Goal: Information Seeking & Learning: Learn about a topic

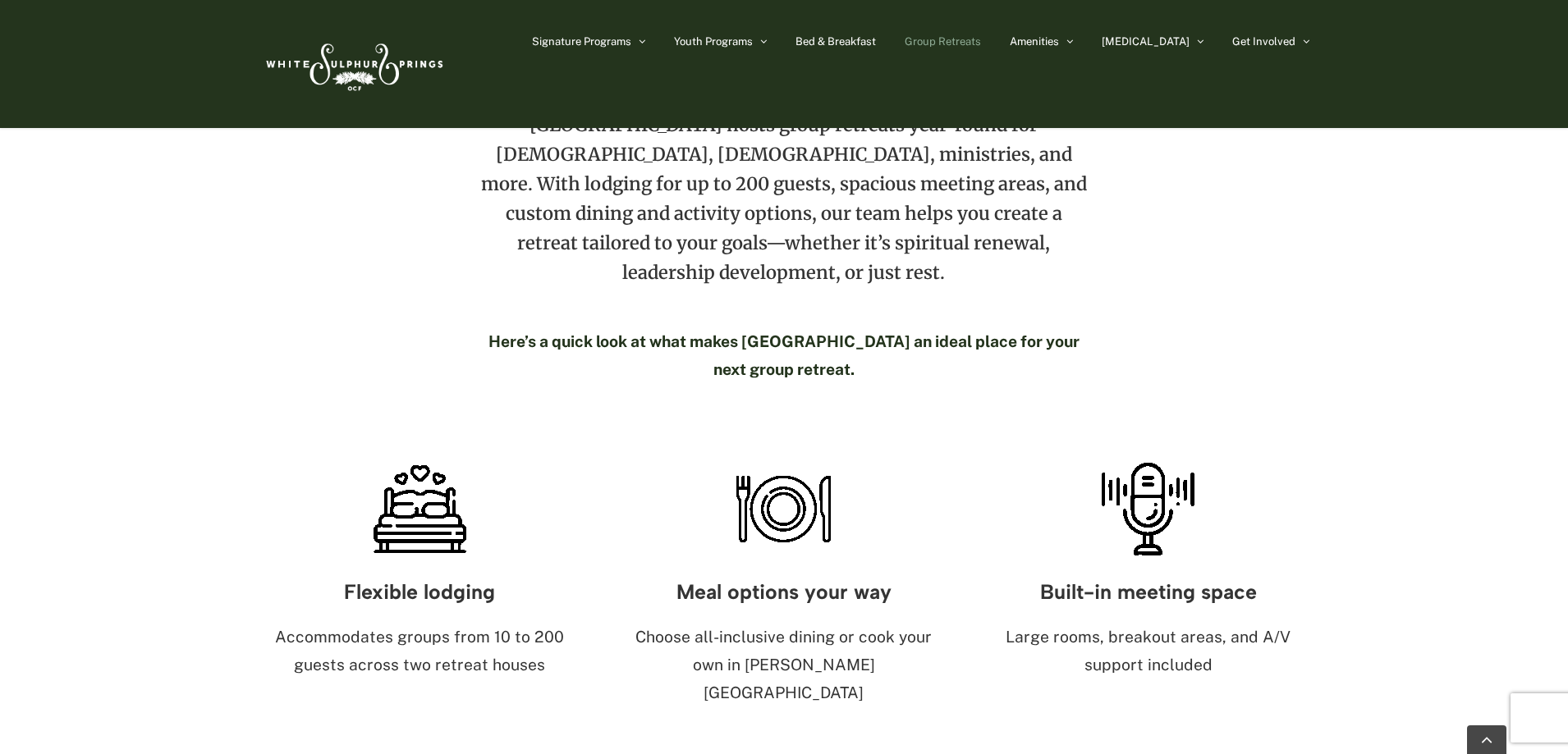
scroll to position [656, 0]
click at [88, 366] on div "Hospitality, flexibility, and Christ-centered care for groups of 10–200 White S…" at bounding box center [784, 194] width 1568 height 525
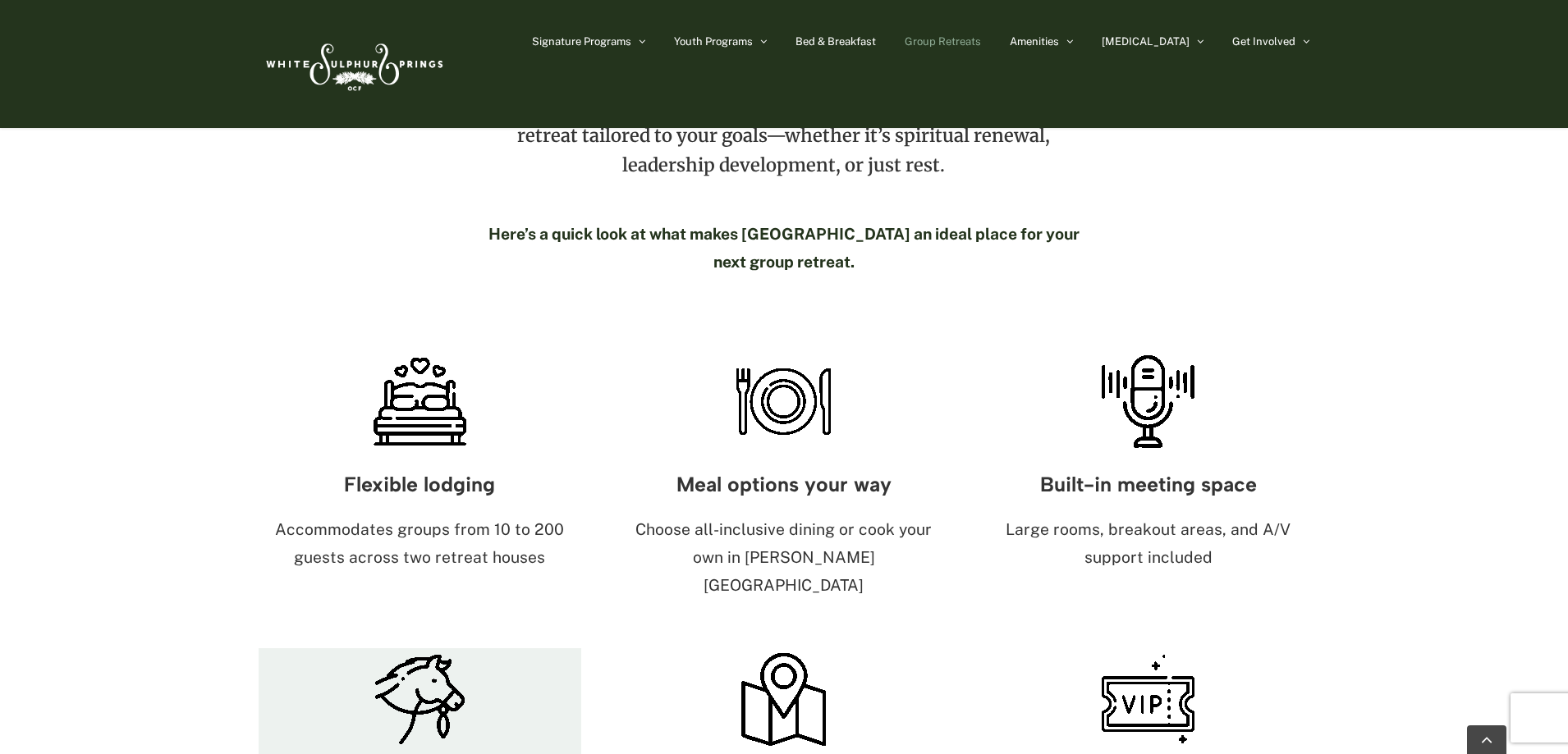
scroll to position [985, 0]
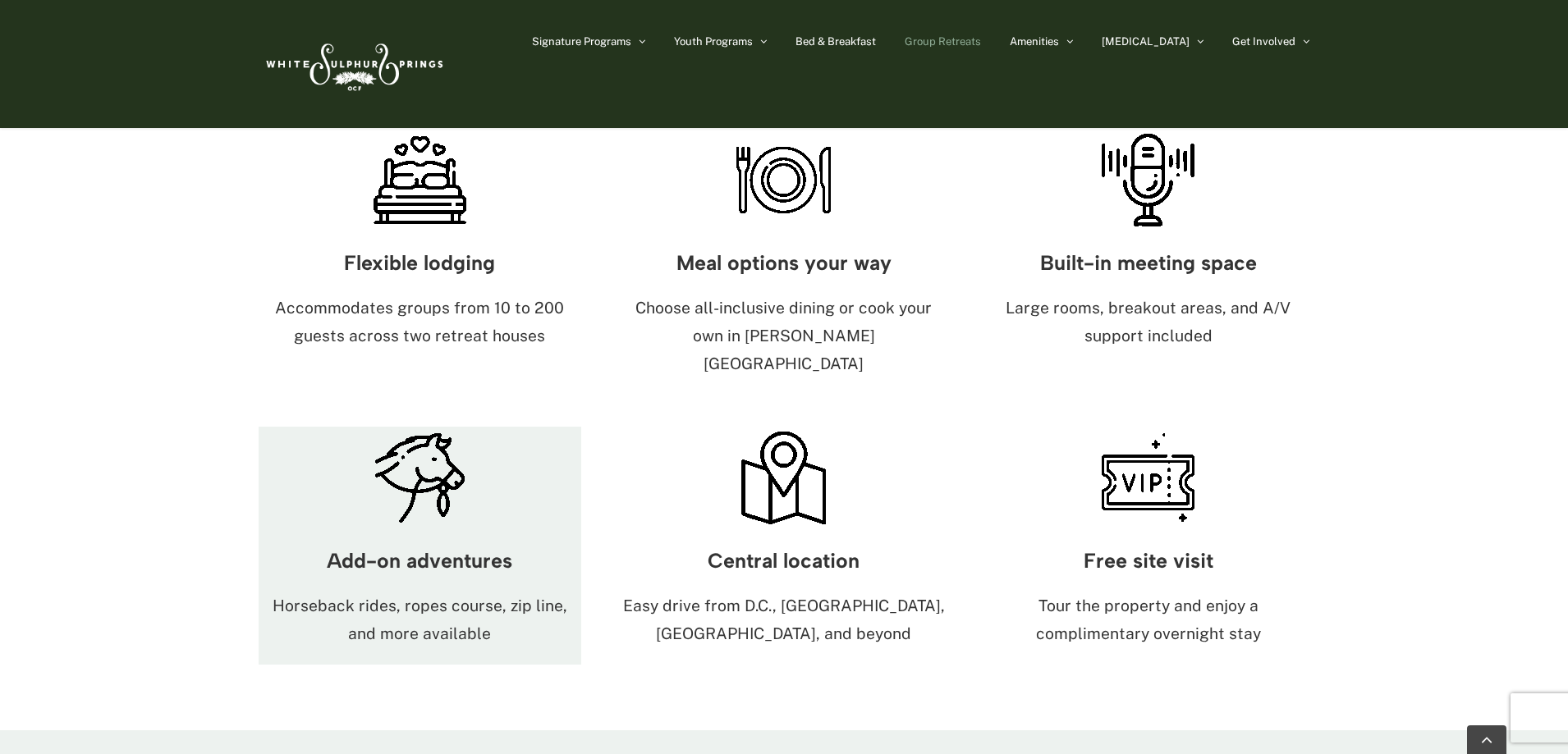
click at [440, 529] on div "Add-on adventures Horseback rides, ropes course, zip line, and more available" at bounding box center [419, 597] width 322 height 135
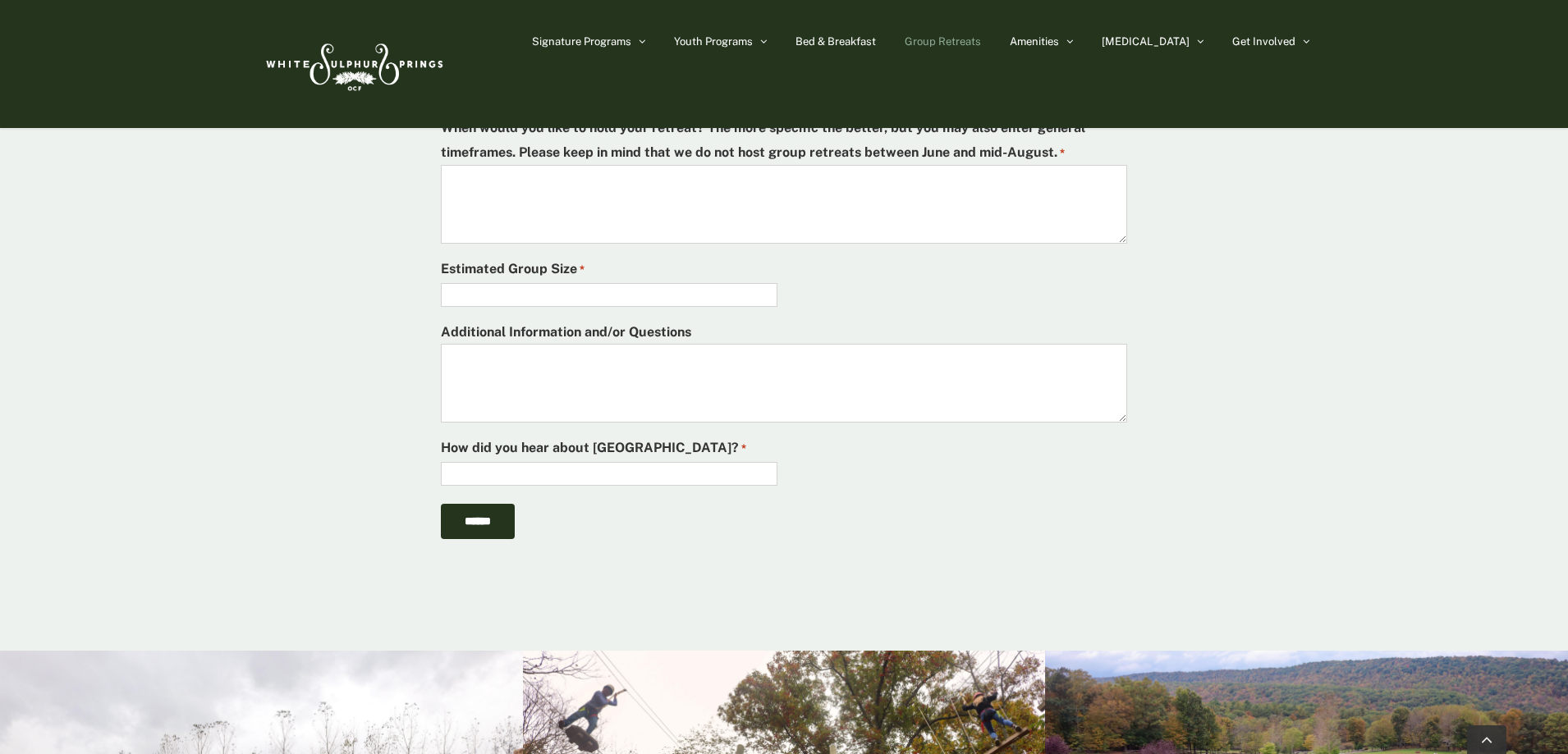
scroll to position [5746, 0]
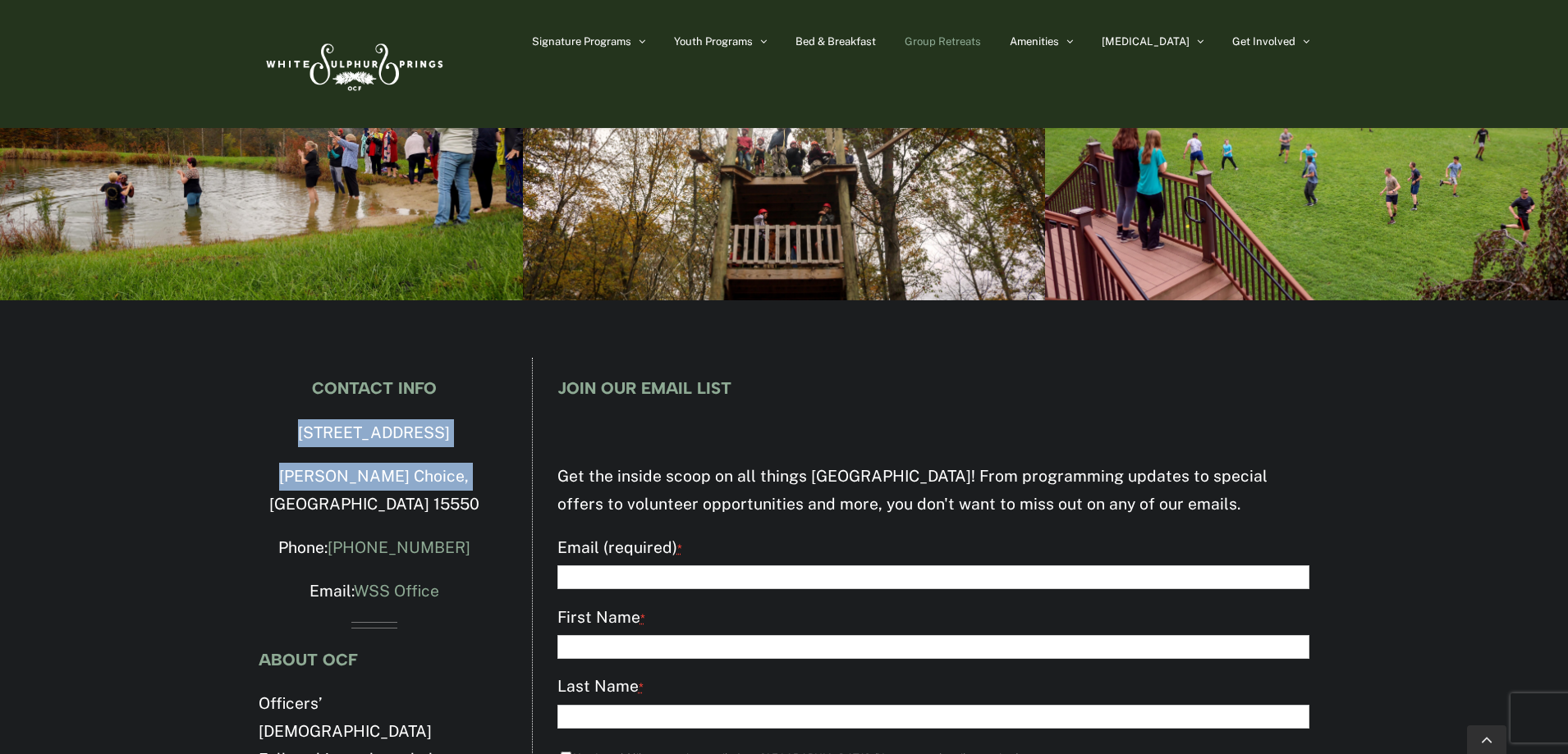
drag, startPoint x: 264, startPoint y: 293, endPoint x: 498, endPoint y: 351, distance: 241.1
click at [498, 358] on div "CONTACT INFO 4500 Milligans Cove Road Manns Choice, PA 15550 Phone: 814-623-558…" at bounding box center [374, 712] width 274 height 709
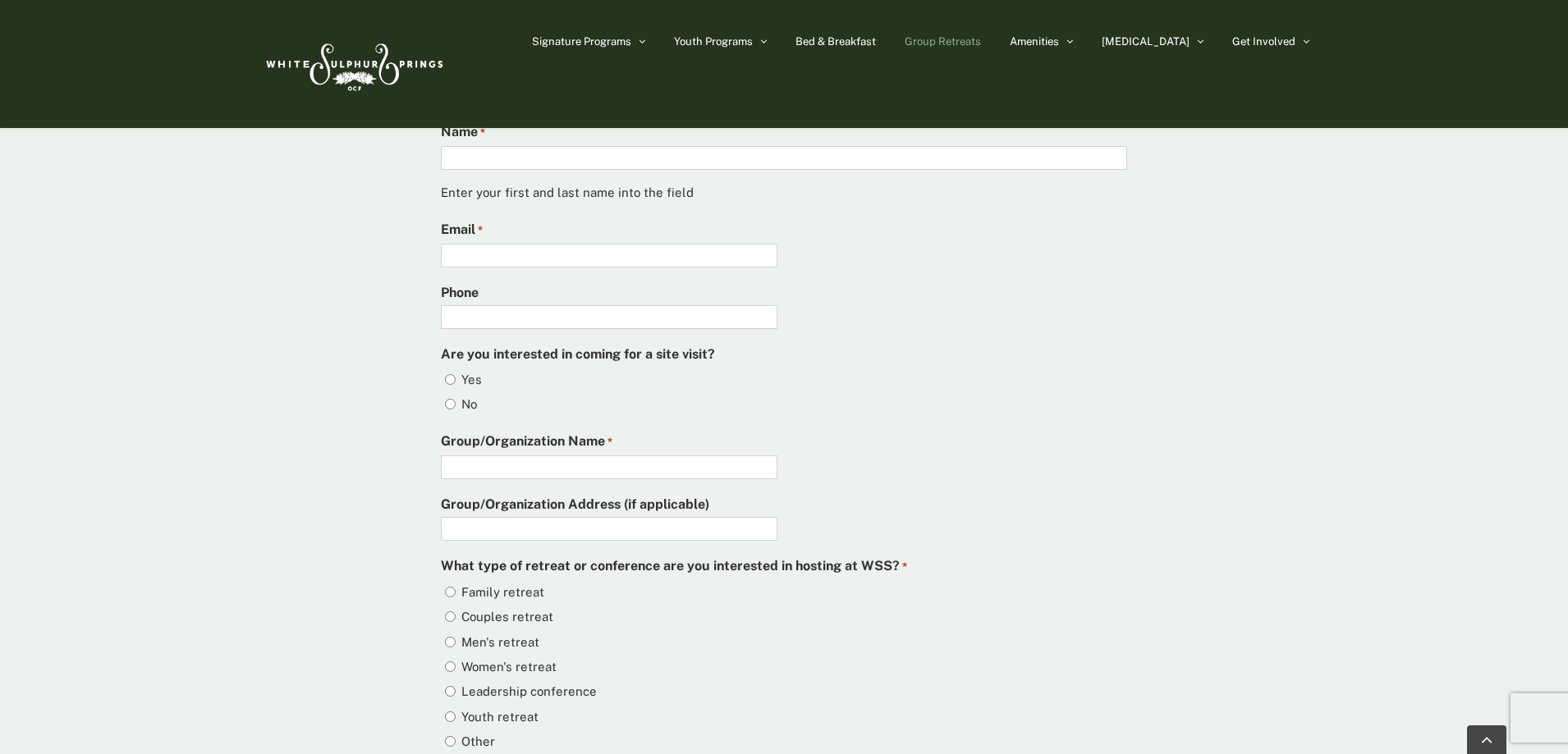
scroll to position [4022, 0]
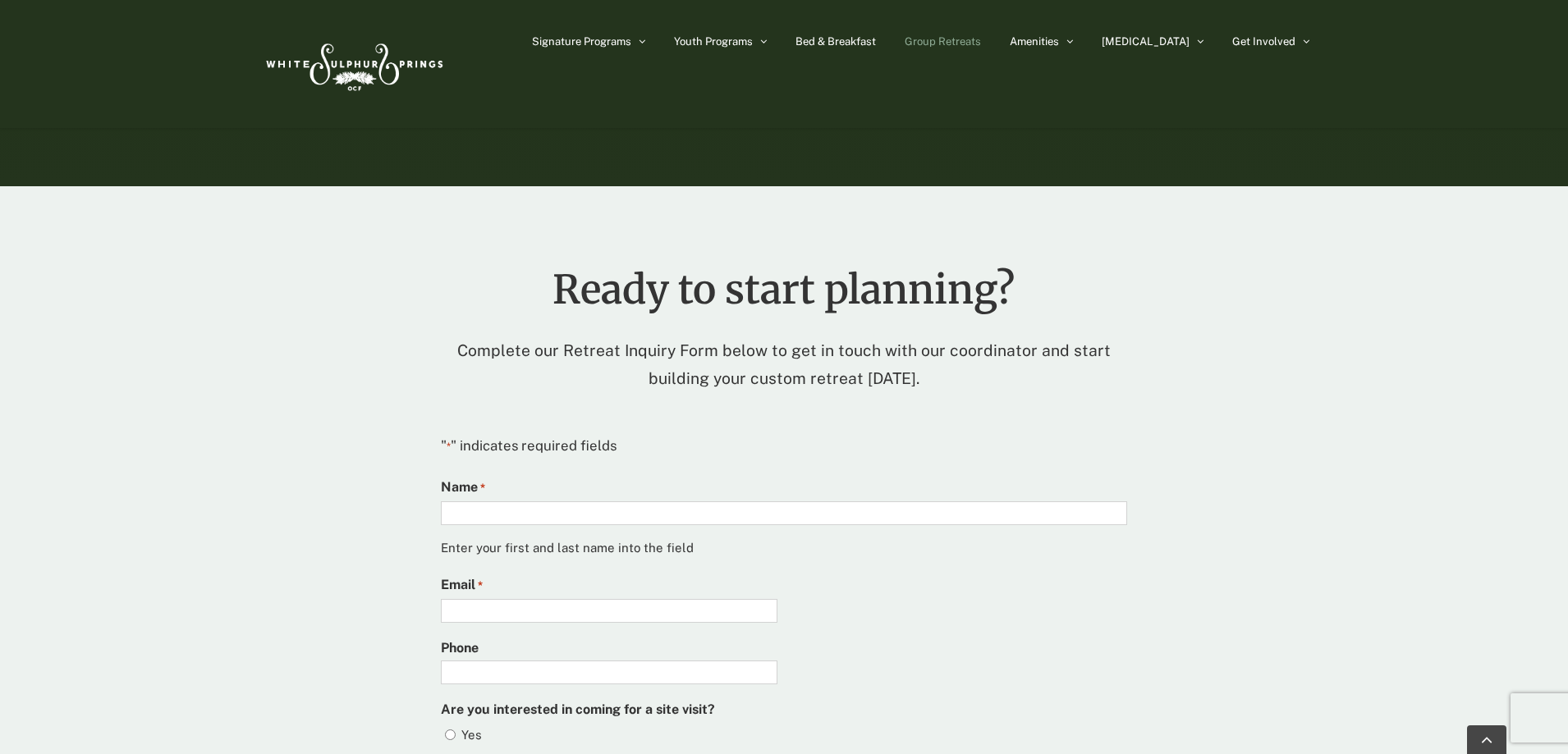
click at [905, 40] on li "Bed & Breakfast" at bounding box center [850, 41] width 109 height 82
click at [981, 43] on span "Group Retreats" at bounding box center [943, 42] width 77 height 11
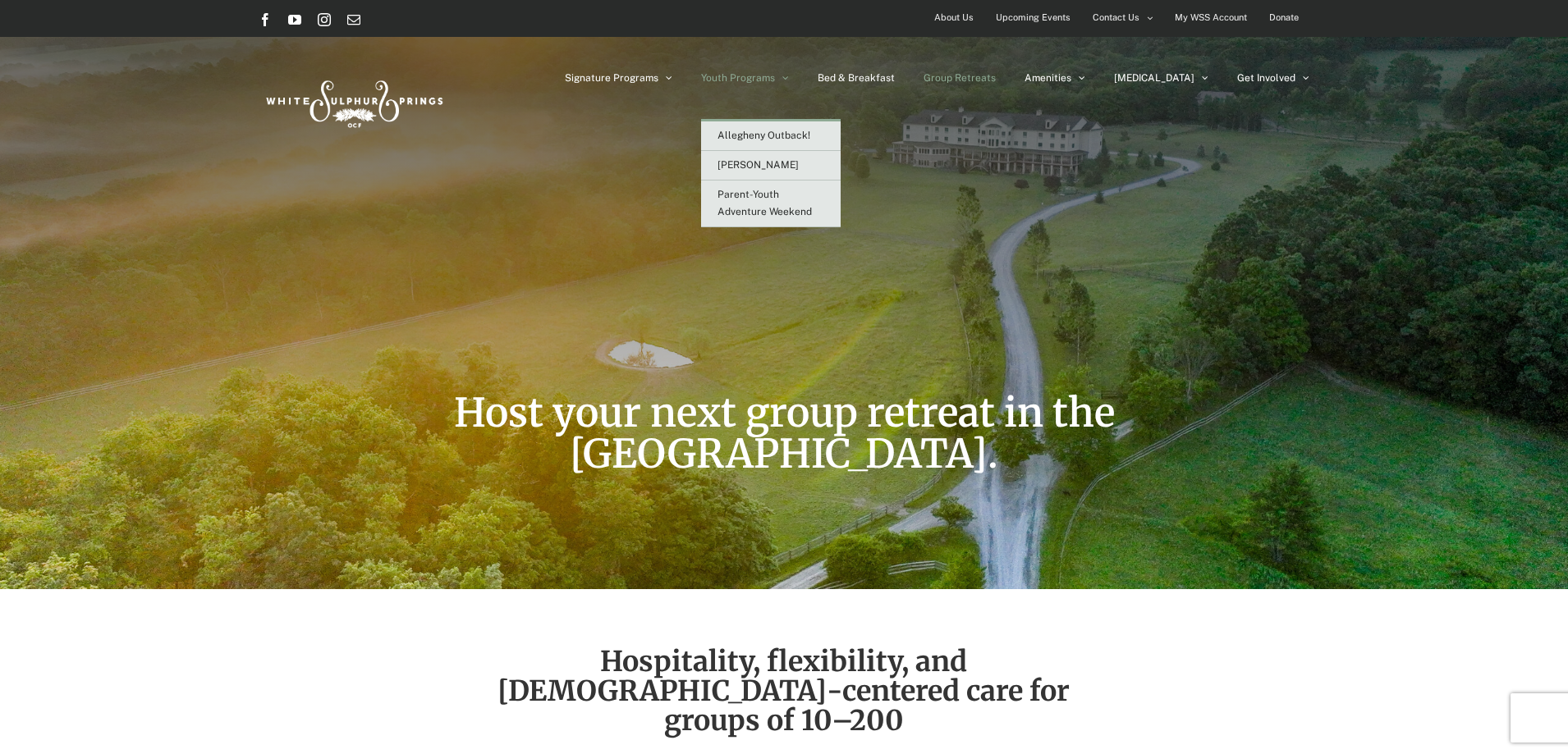
click at [775, 79] on span "Youth Programs" at bounding box center [738, 78] width 74 height 10
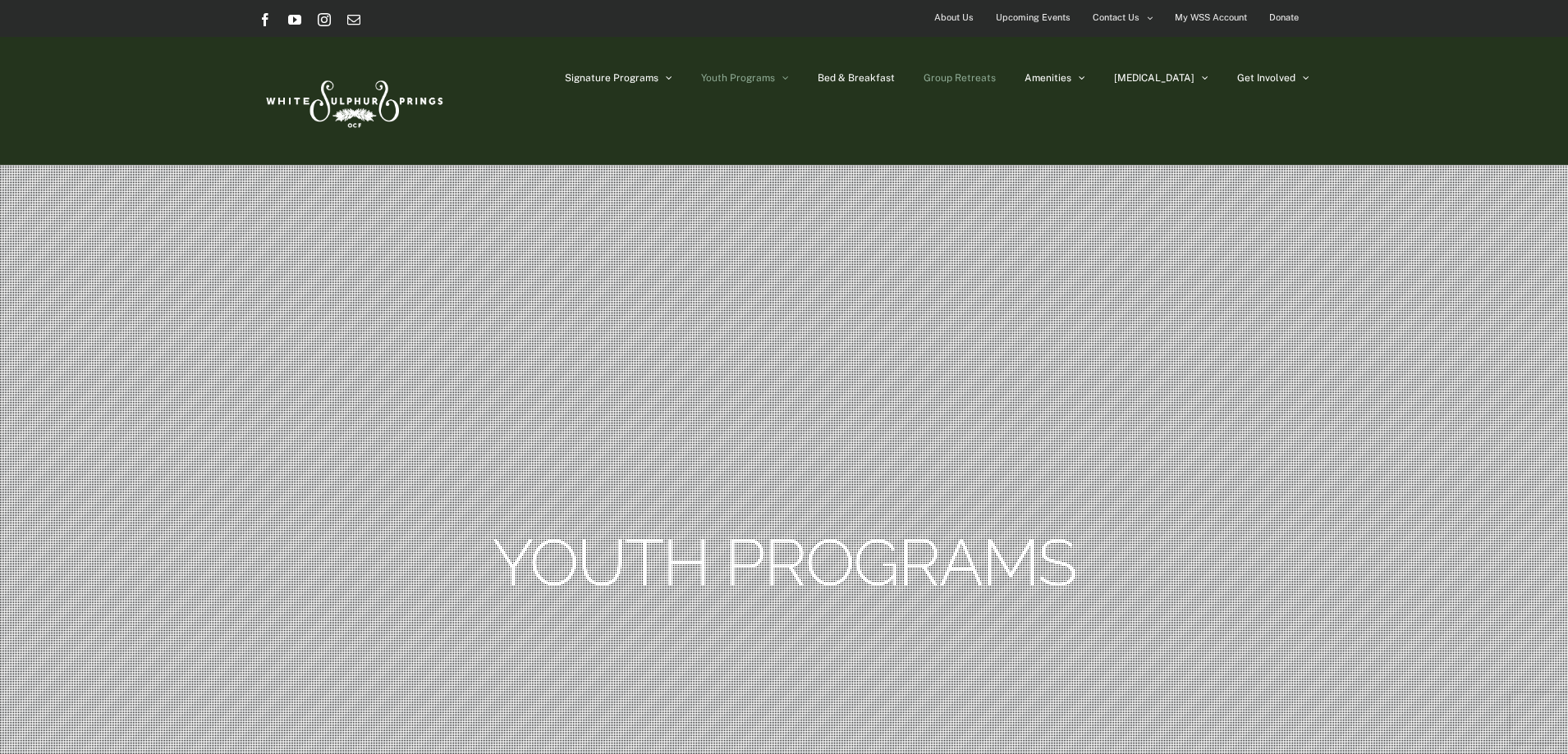
click at [996, 83] on span "Group Retreats" at bounding box center [960, 78] width 72 height 10
click at [996, 73] on span "Group Retreats" at bounding box center [960, 78] width 72 height 10
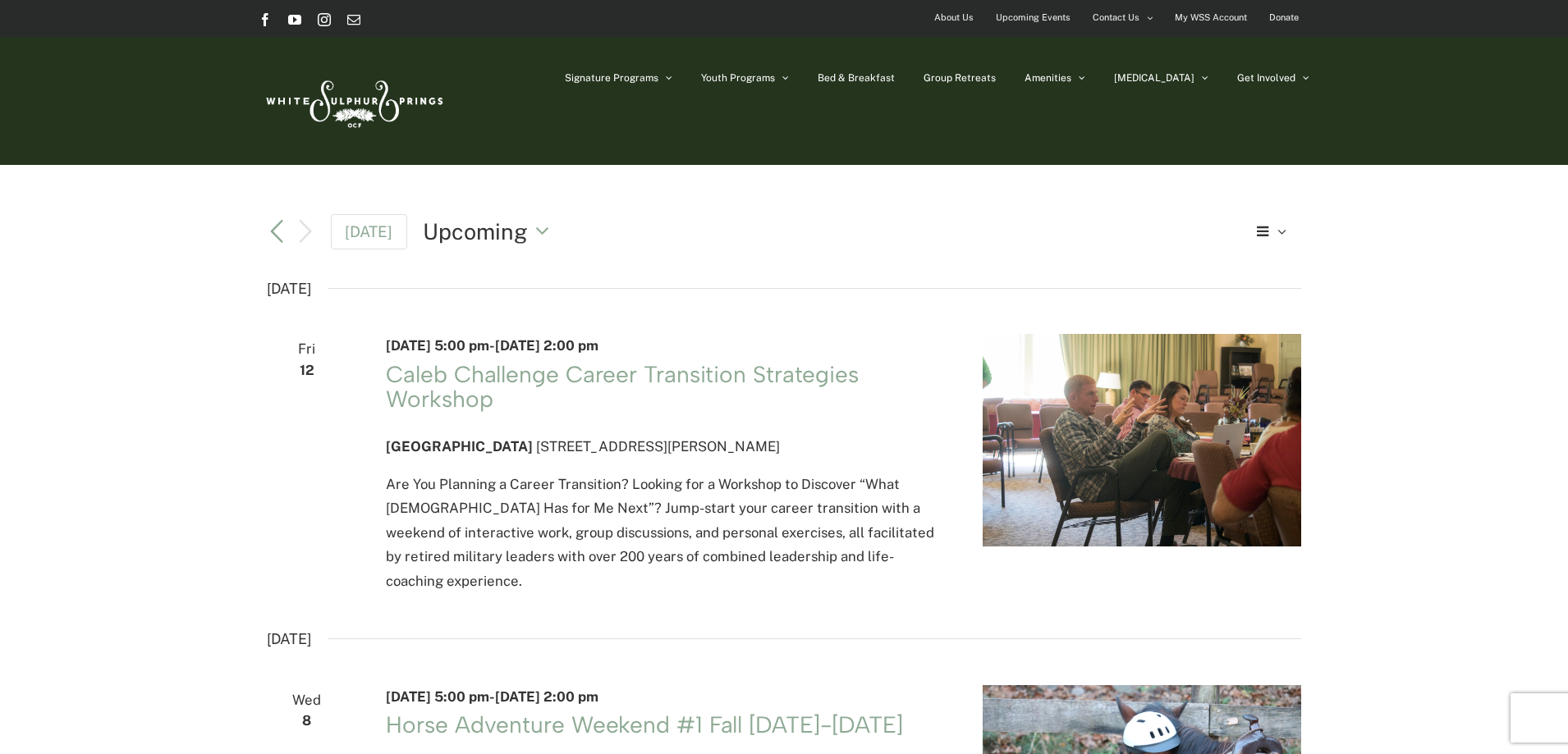
scroll to position [164, 0]
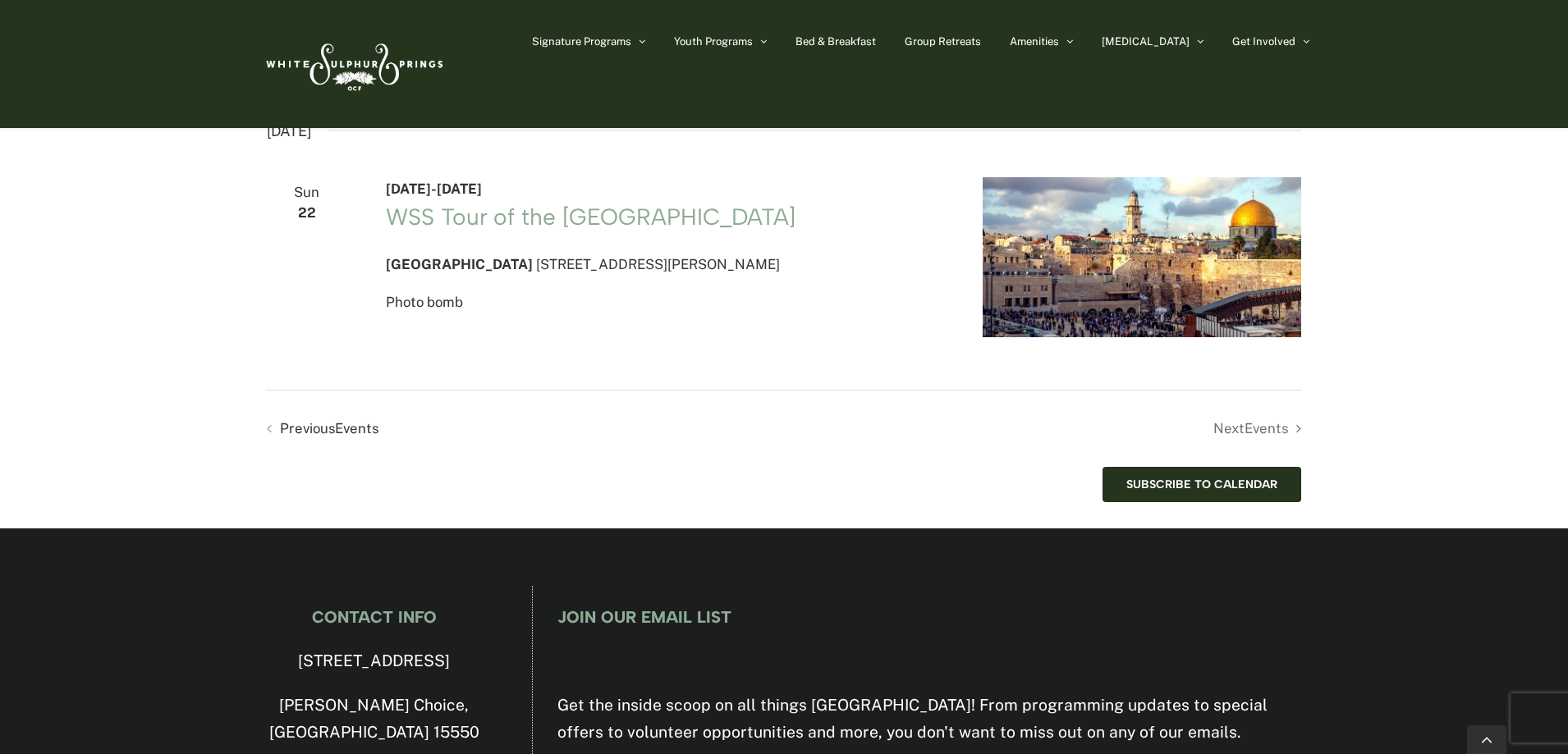
scroll to position [2380, 0]
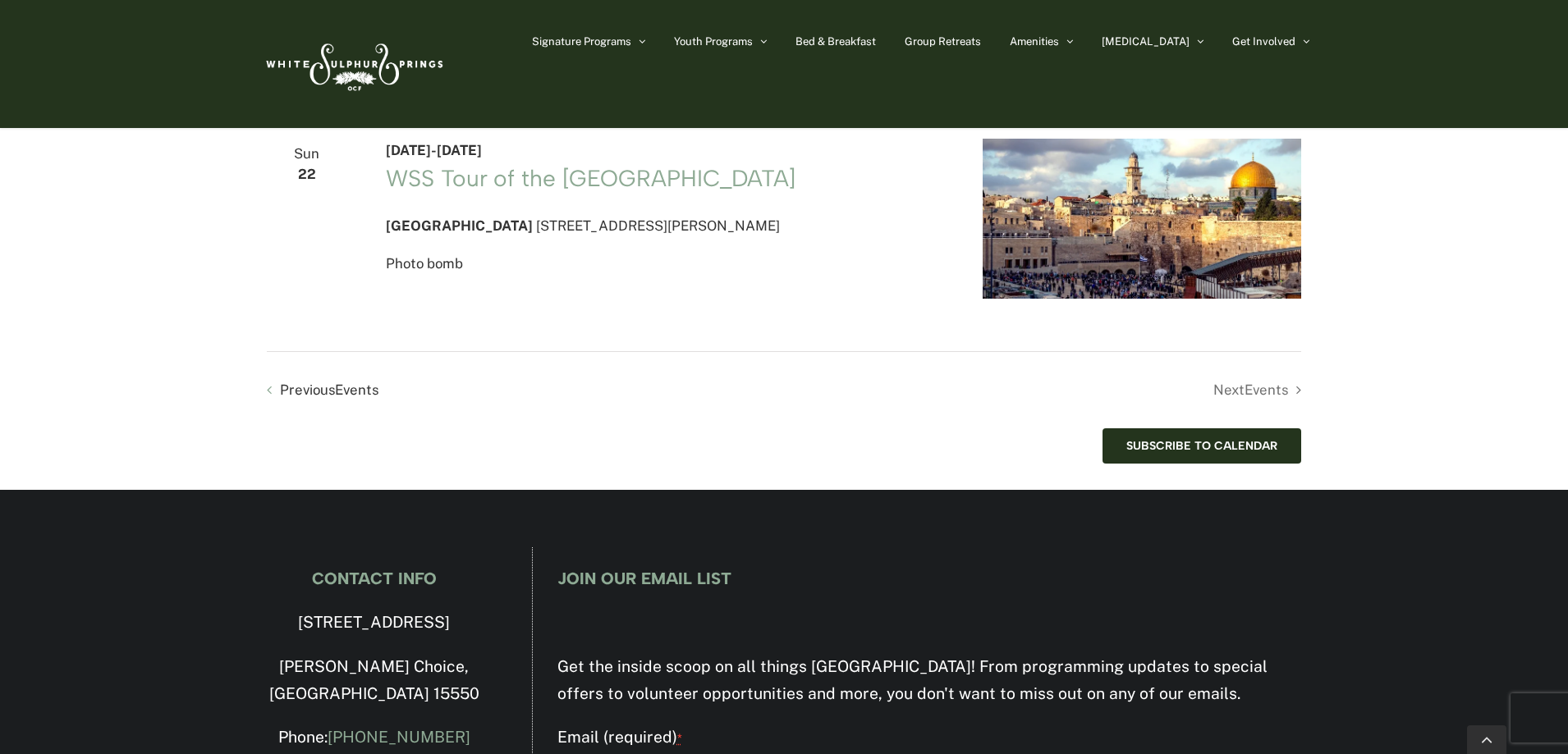
click at [1256, 402] on li "Next Events" at bounding box center [1042, 390] width 518 height 23
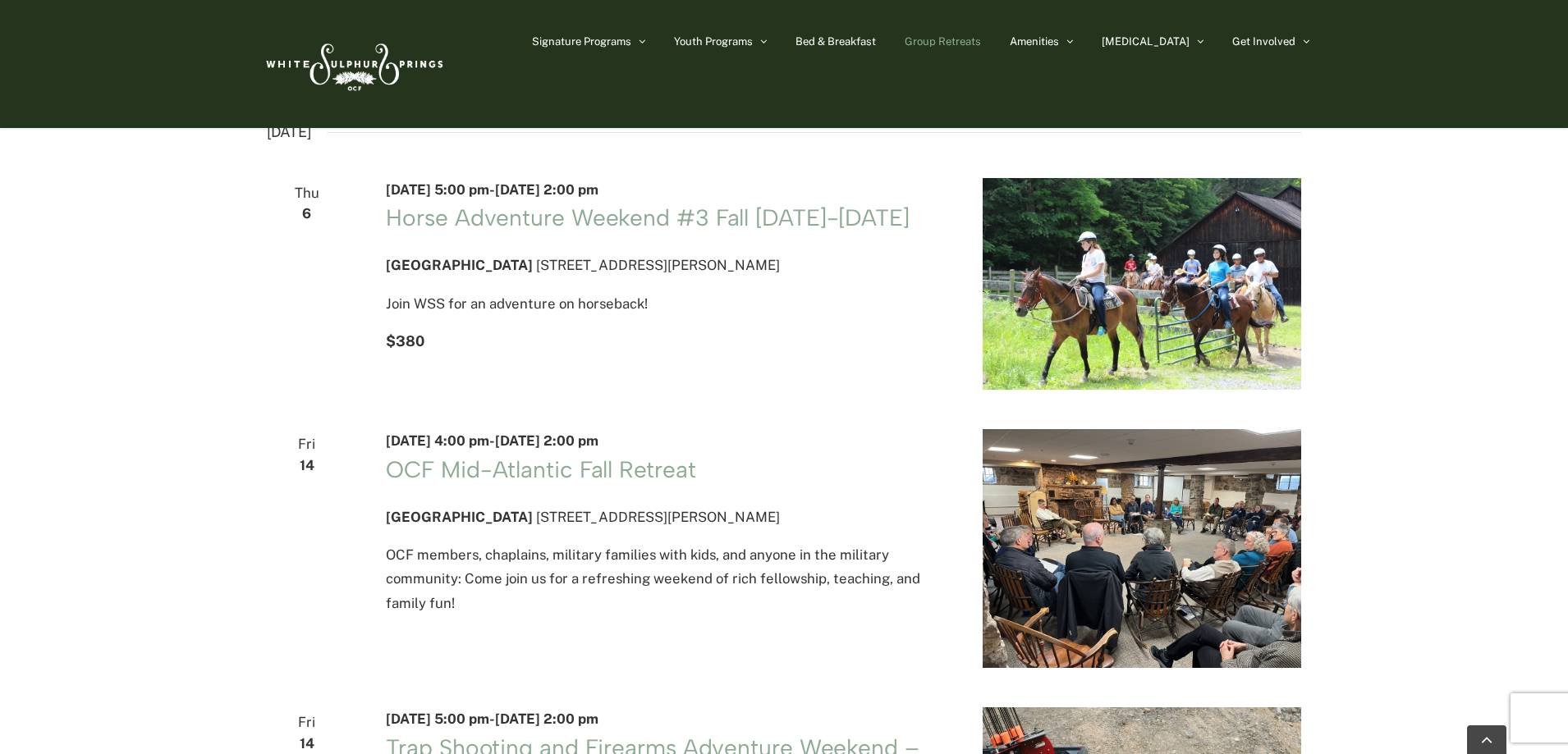
scroll to position [1150, 0]
